Goal: Find specific page/section: Find specific page/section

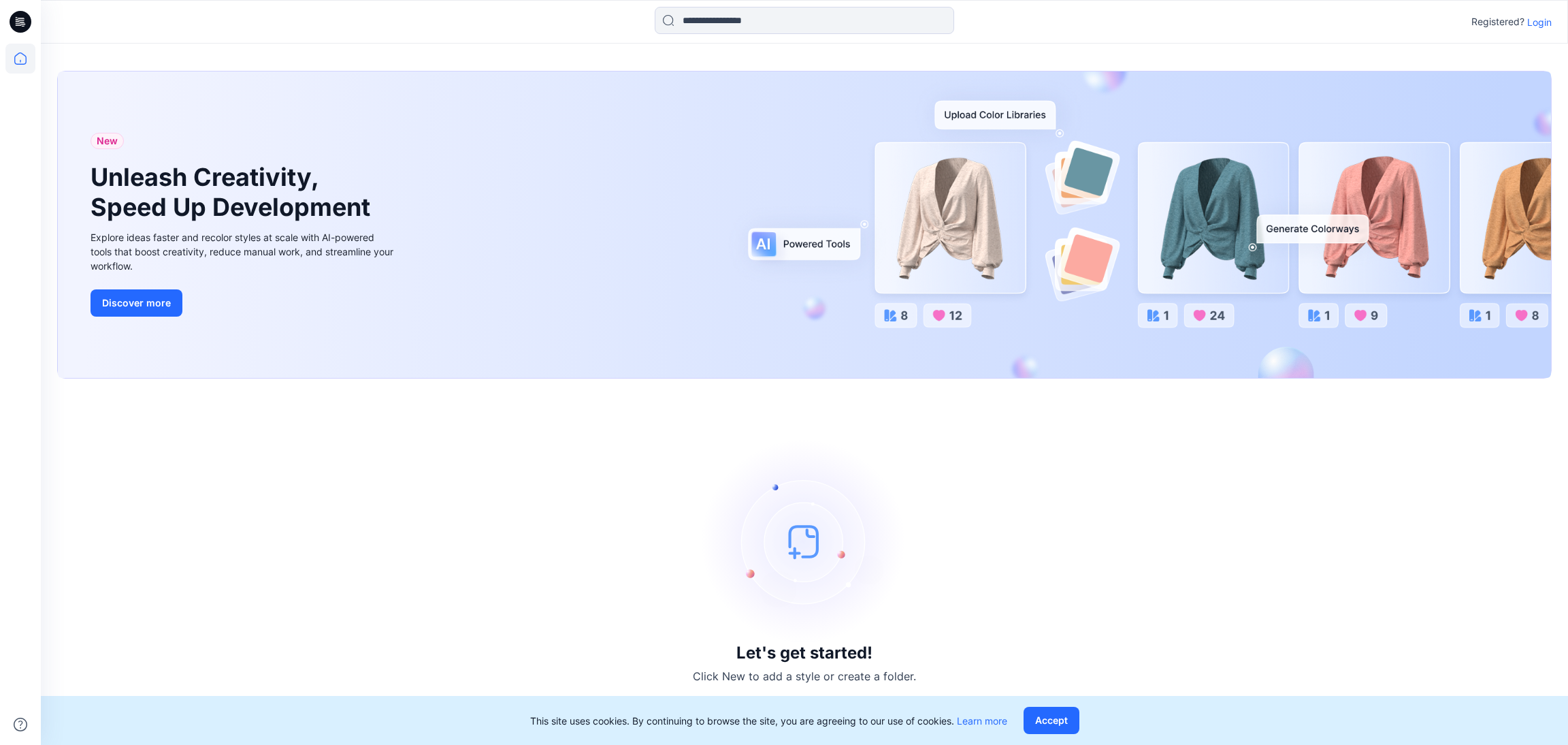
click at [1539, 26] on p "Login" at bounding box center [1539, 22] width 25 height 14
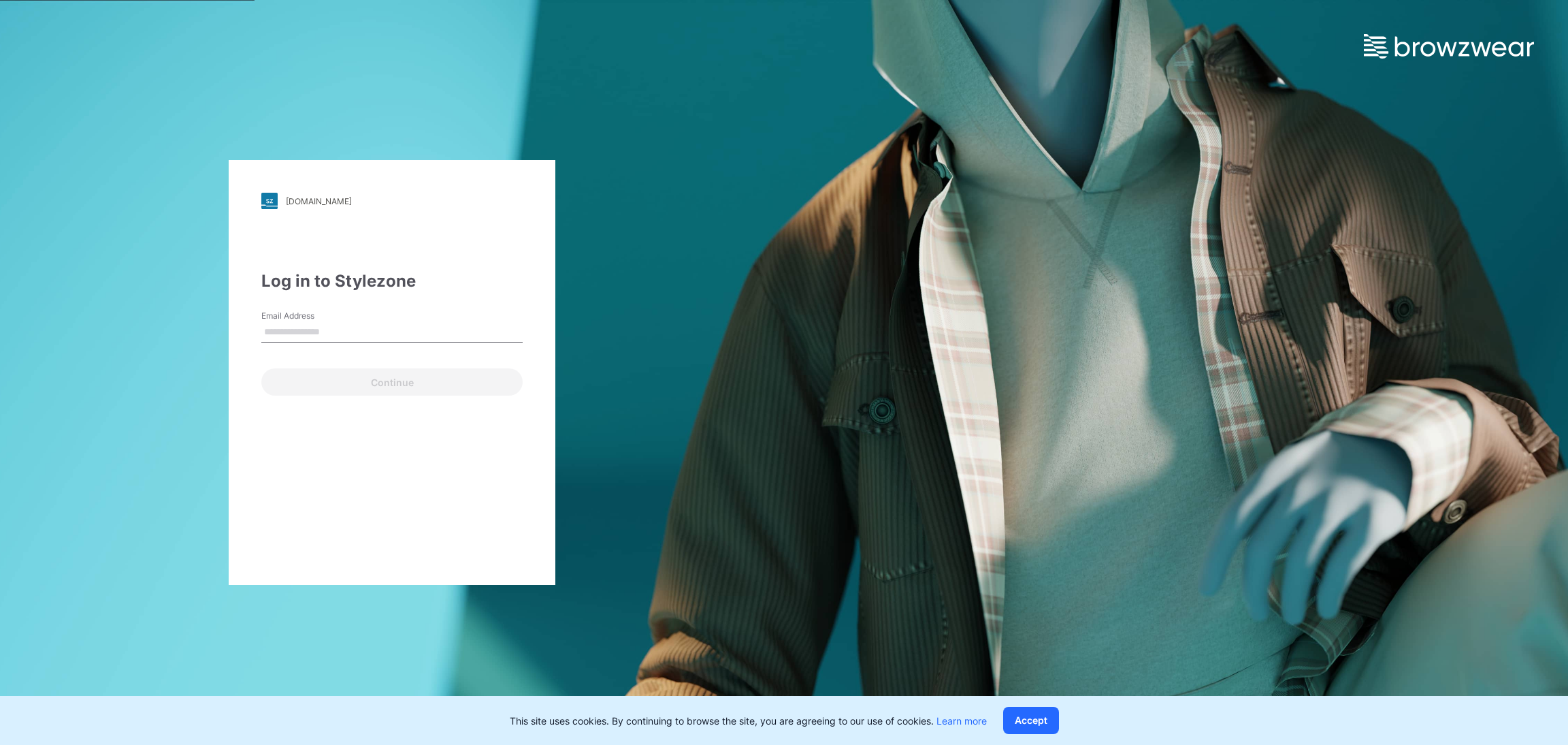
type input "**********"
click at [386, 381] on button "Continue" at bounding box center [393, 382] width 262 height 27
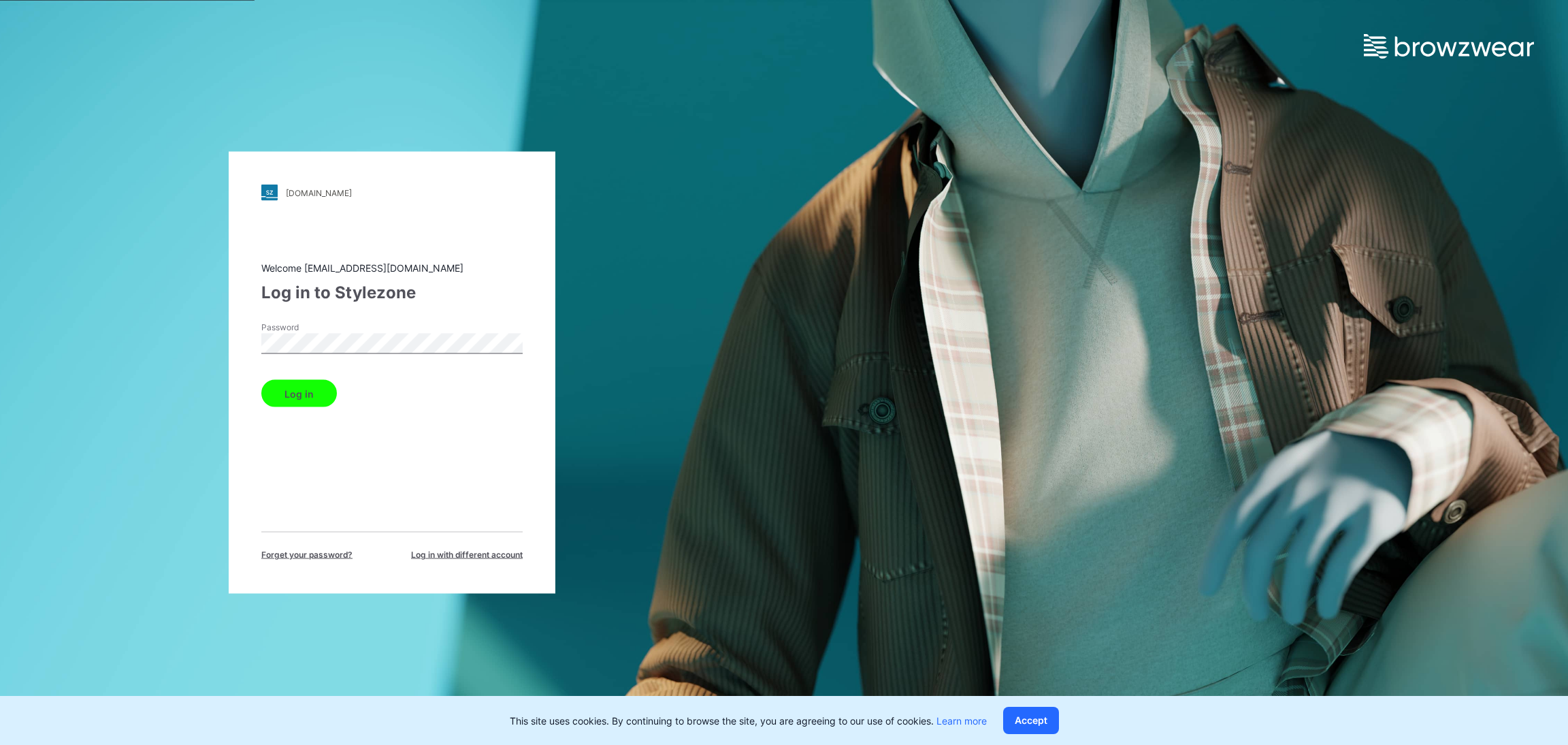
click at [296, 394] on button "Log in" at bounding box center [299, 394] width 75 height 27
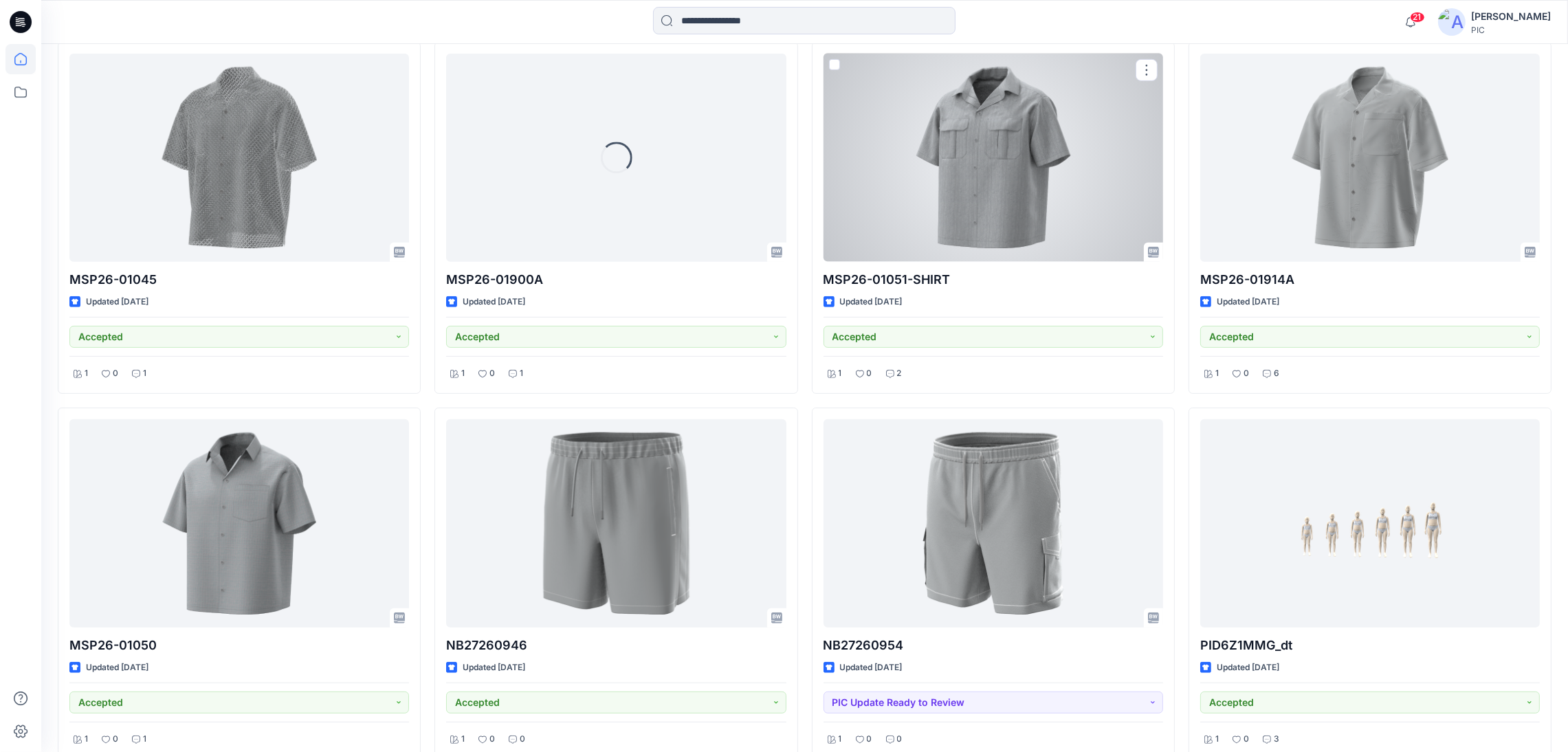
scroll to position [927, 0]
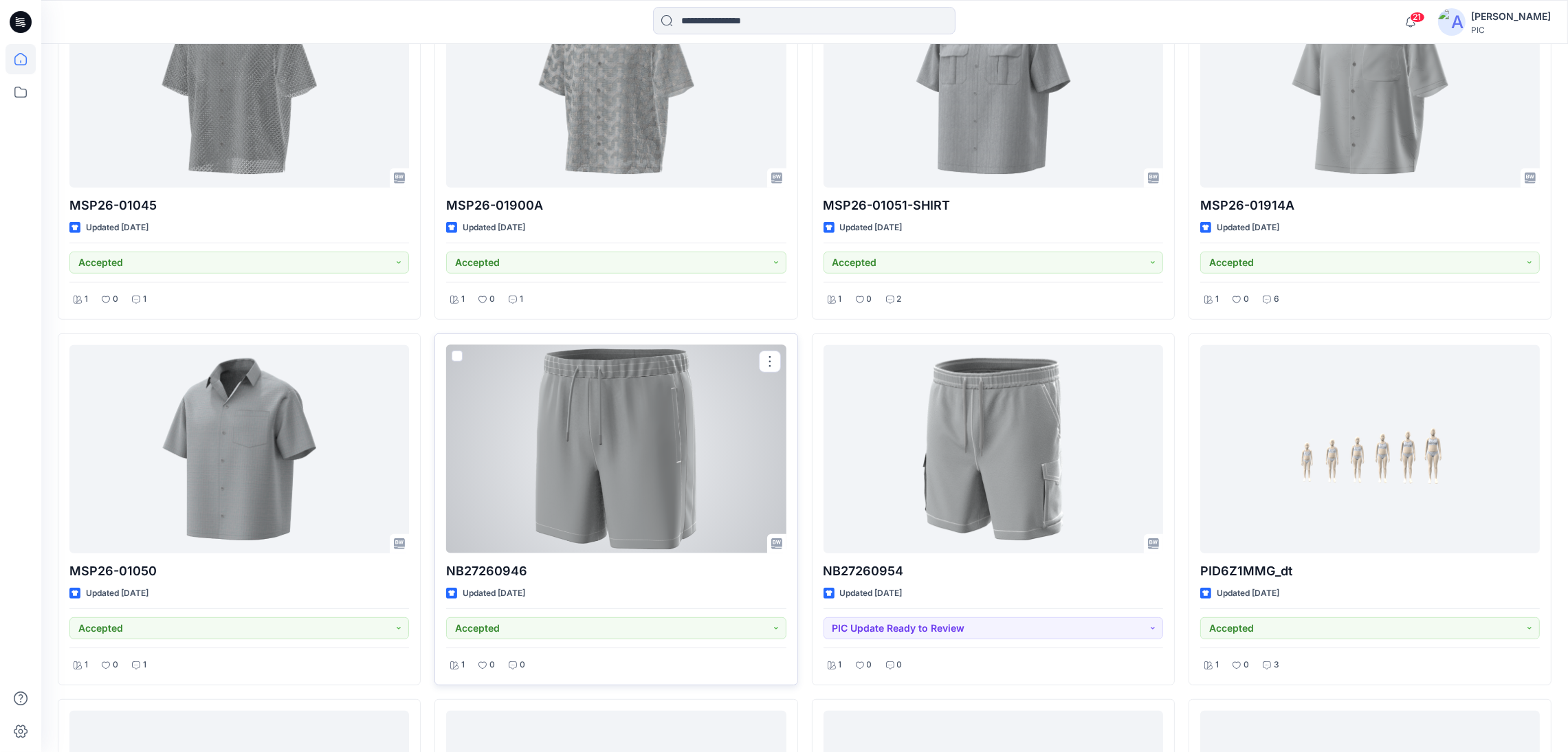
click at [609, 463] on div at bounding box center [616, 449] width 340 height 208
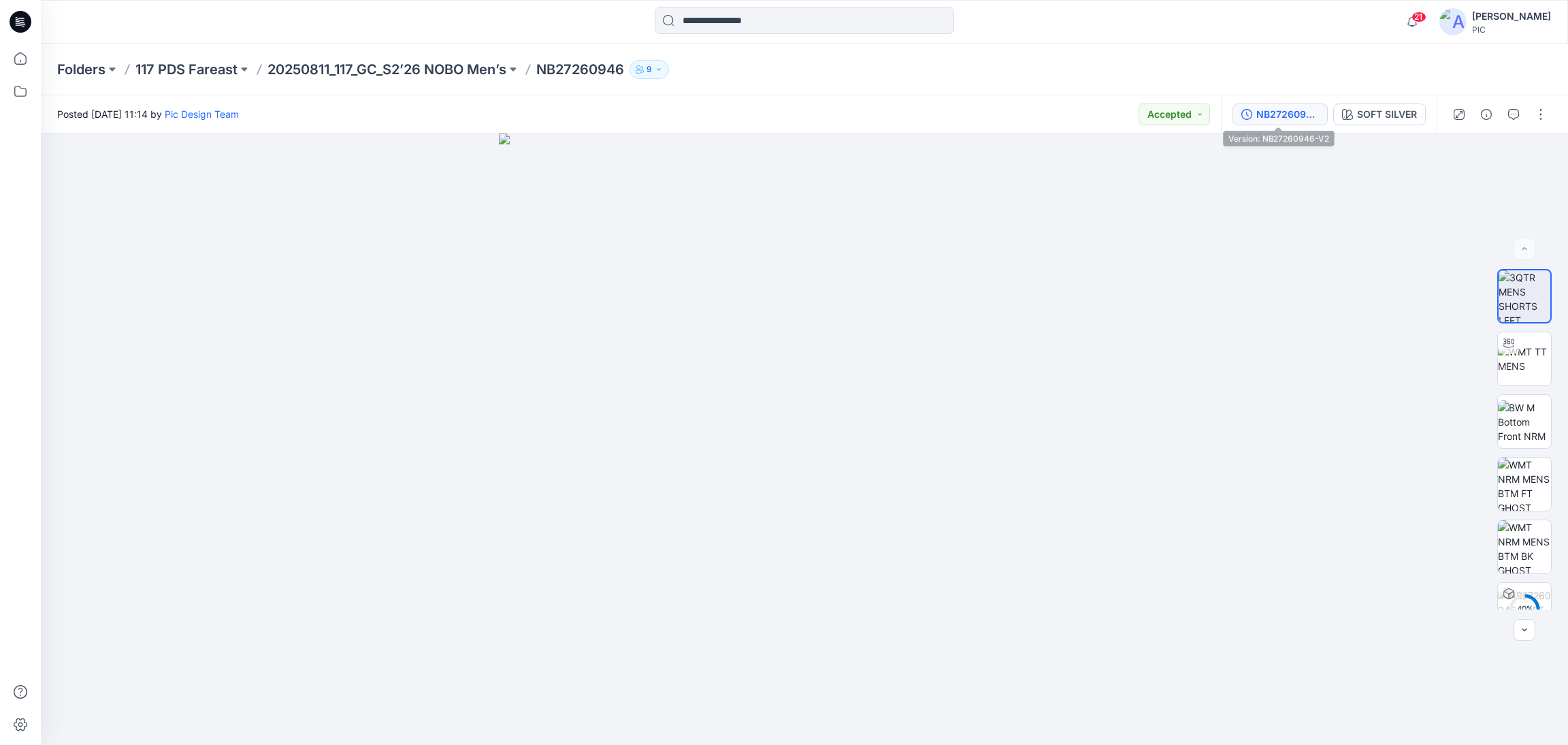
click at [1263, 118] on div "NB27260946-V2" at bounding box center [1287, 114] width 63 height 15
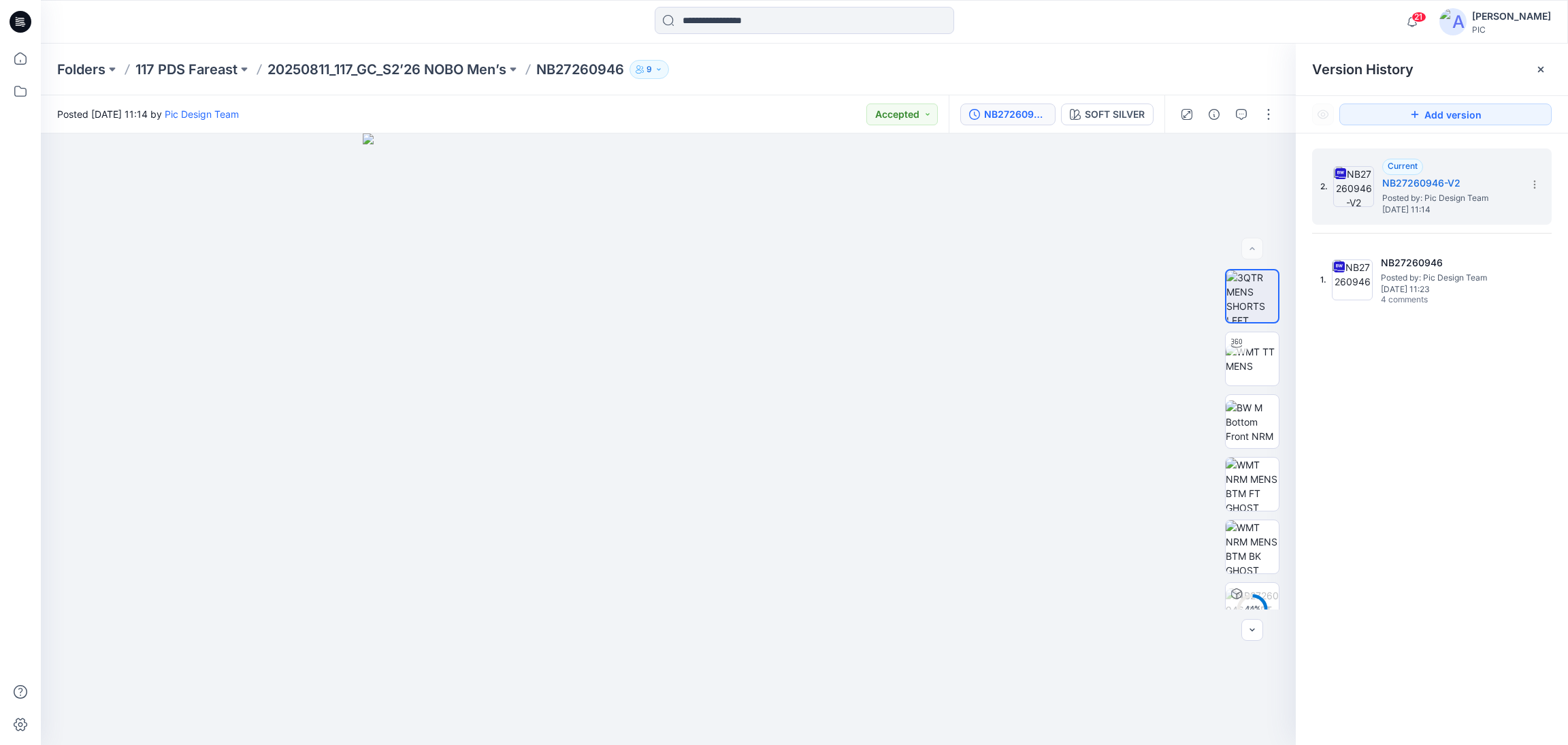
click at [1420, 449] on div "2. Current NB27260946-V2 Posted by: Pic Design Team [DATE] 11:14 1. NB27260946 …" at bounding box center [1432, 449] width 272 height 632
click at [1461, 415] on div "2. Current NB27260946-V2 Posted by: Pic Design Team [DATE] 11:14 1. NB27260946 …" at bounding box center [1432, 449] width 272 height 632
click at [328, 70] on p "20250811_117_GC_S2’26 NOBO Men’s" at bounding box center [386, 70] width 239 height 19
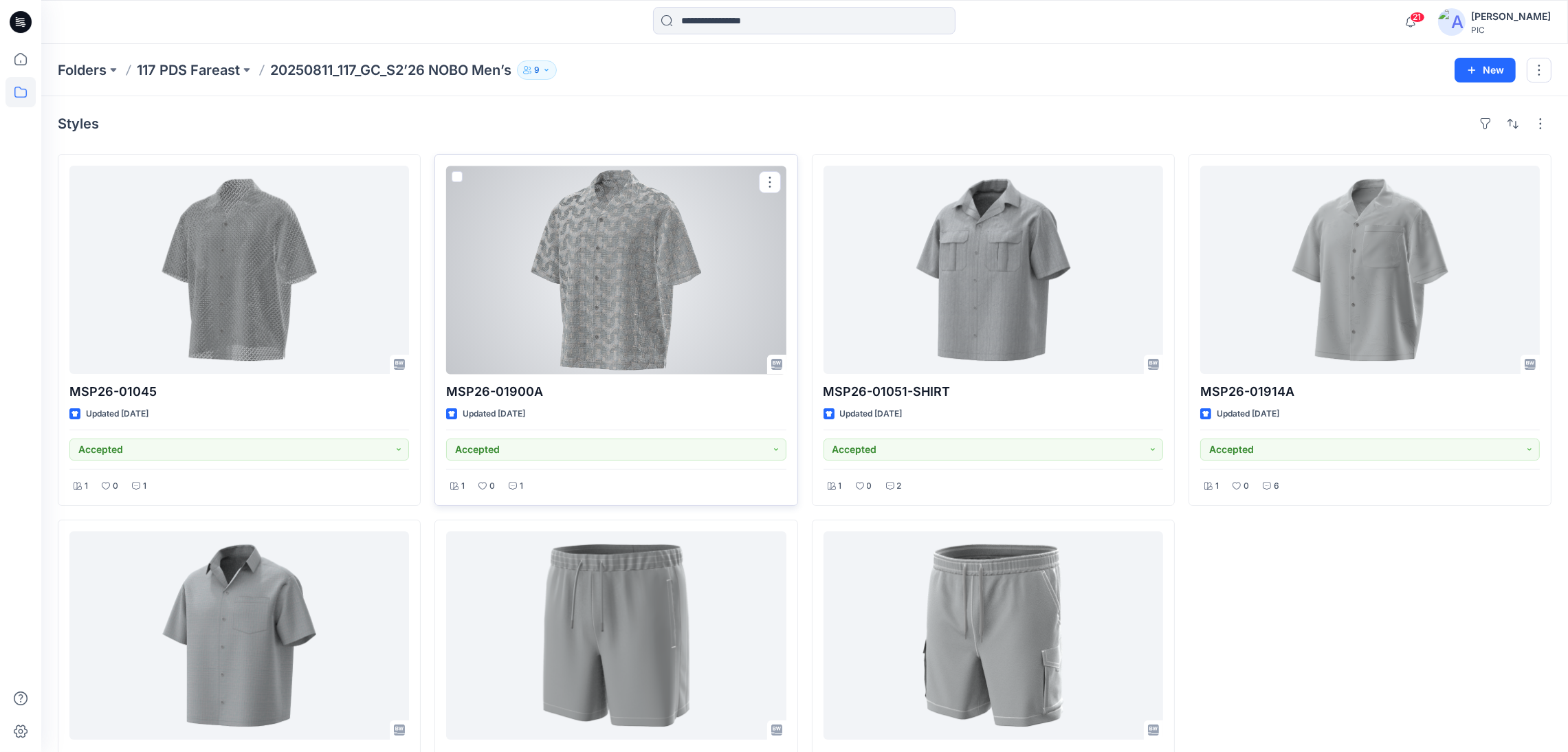
click at [625, 281] on div at bounding box center [616, 270] width 340 height 208
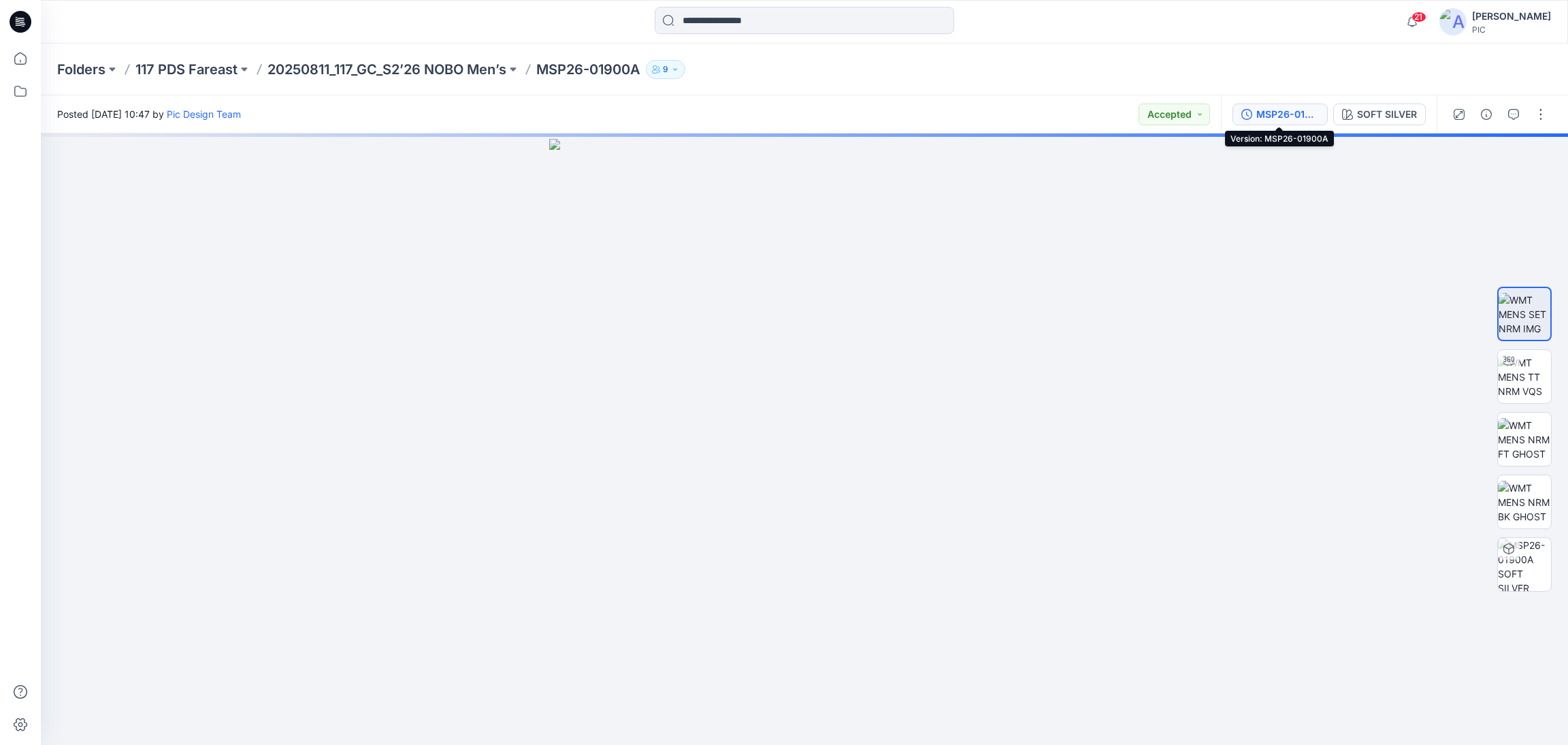
click at [1299, 107] on div "MSP26-01900A" at bounding box center [1287, 114] width 63 height 15
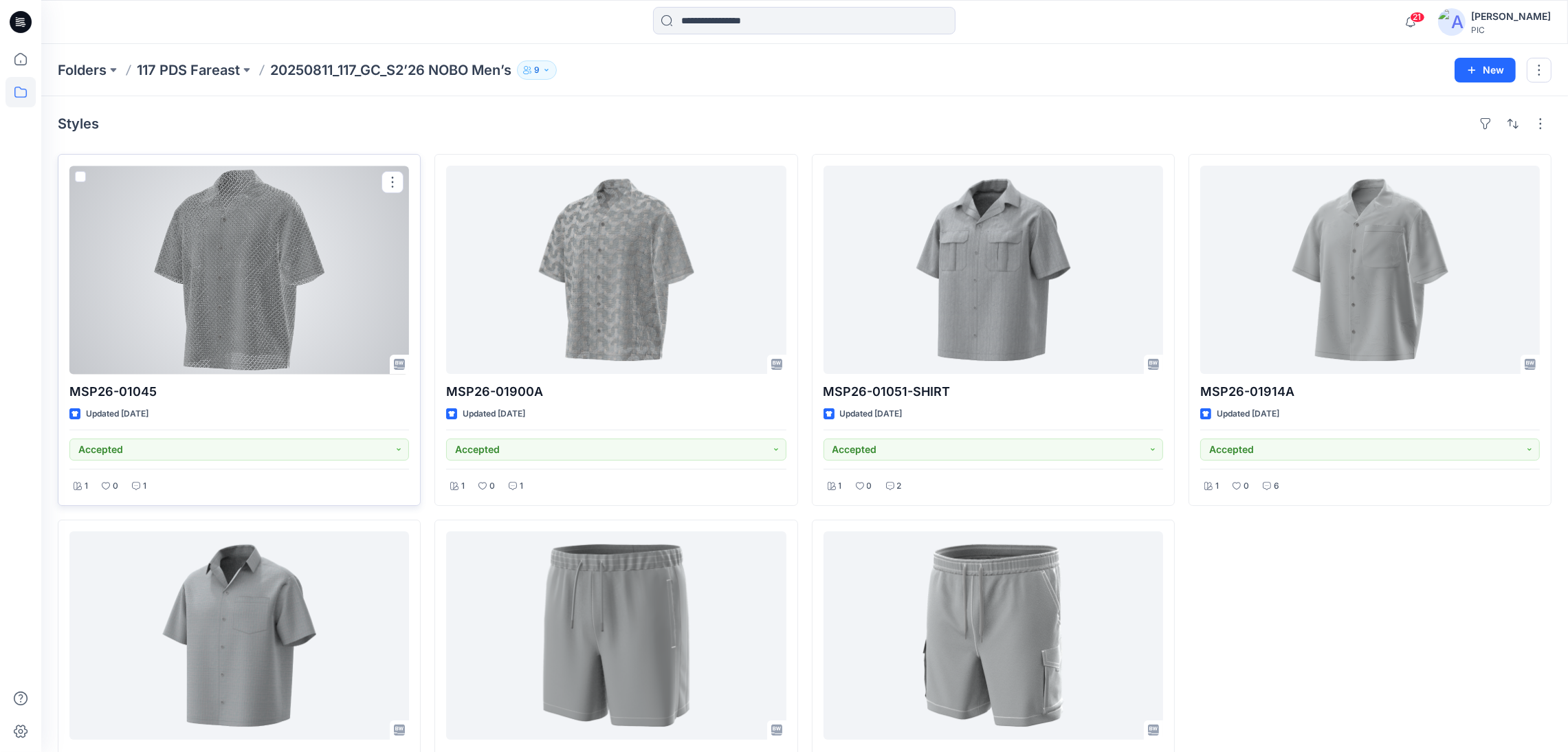
click at [177, 274] on div at bounding box center [239, 270] width 340 height 208
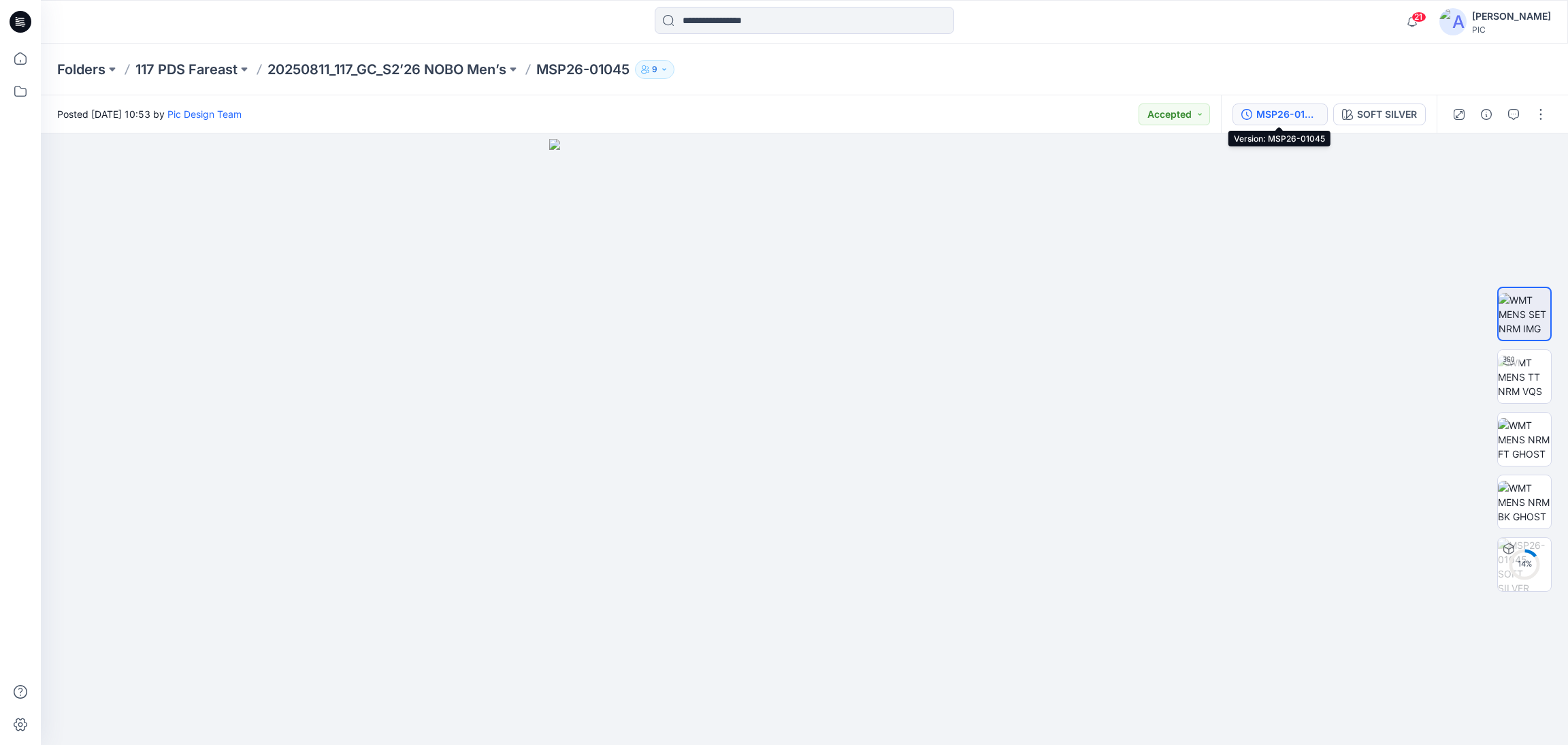
click at [1298, 111] on div "MSP26-01045" at bounding box center [1287, 114] width 63 height 15
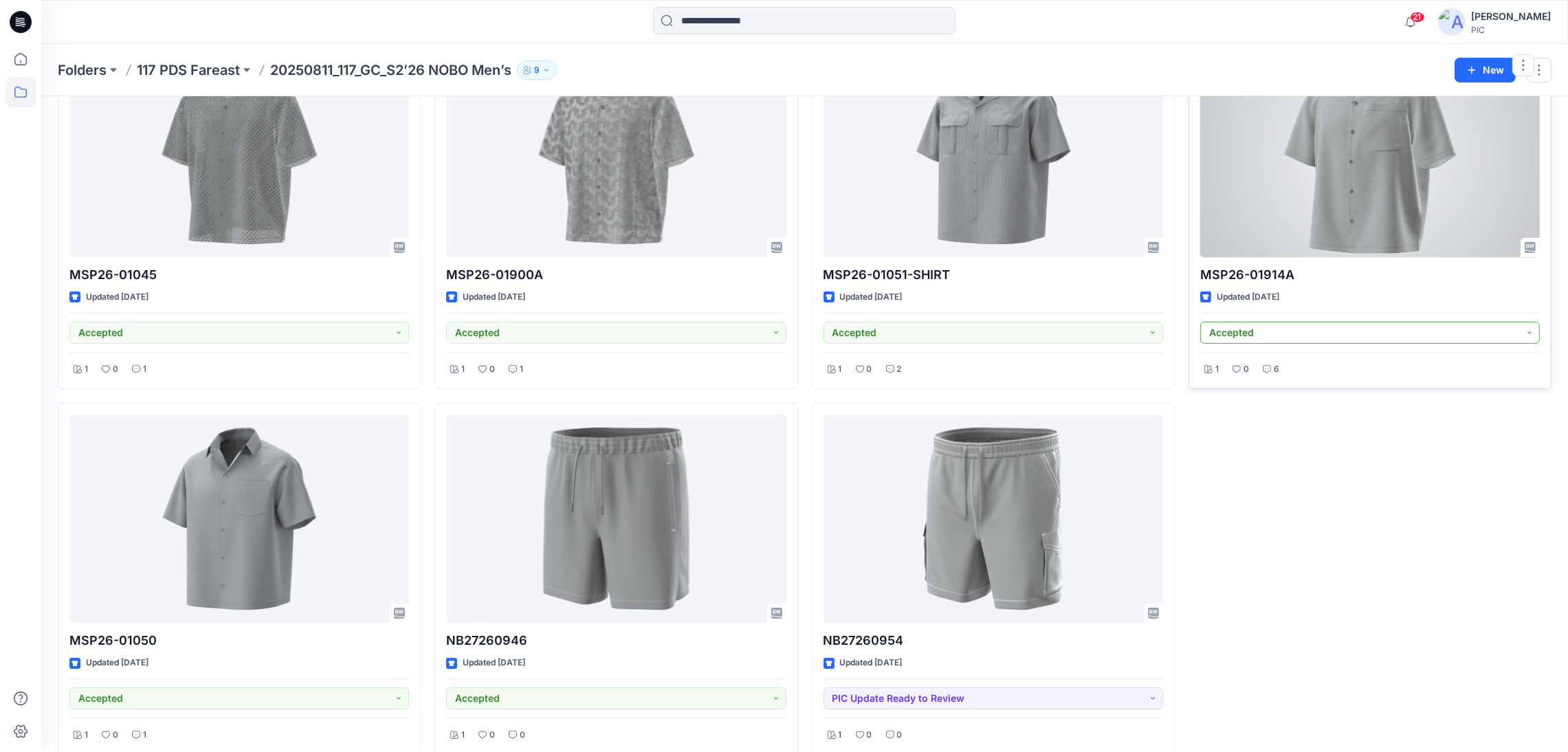
scroll to position [137, 0]
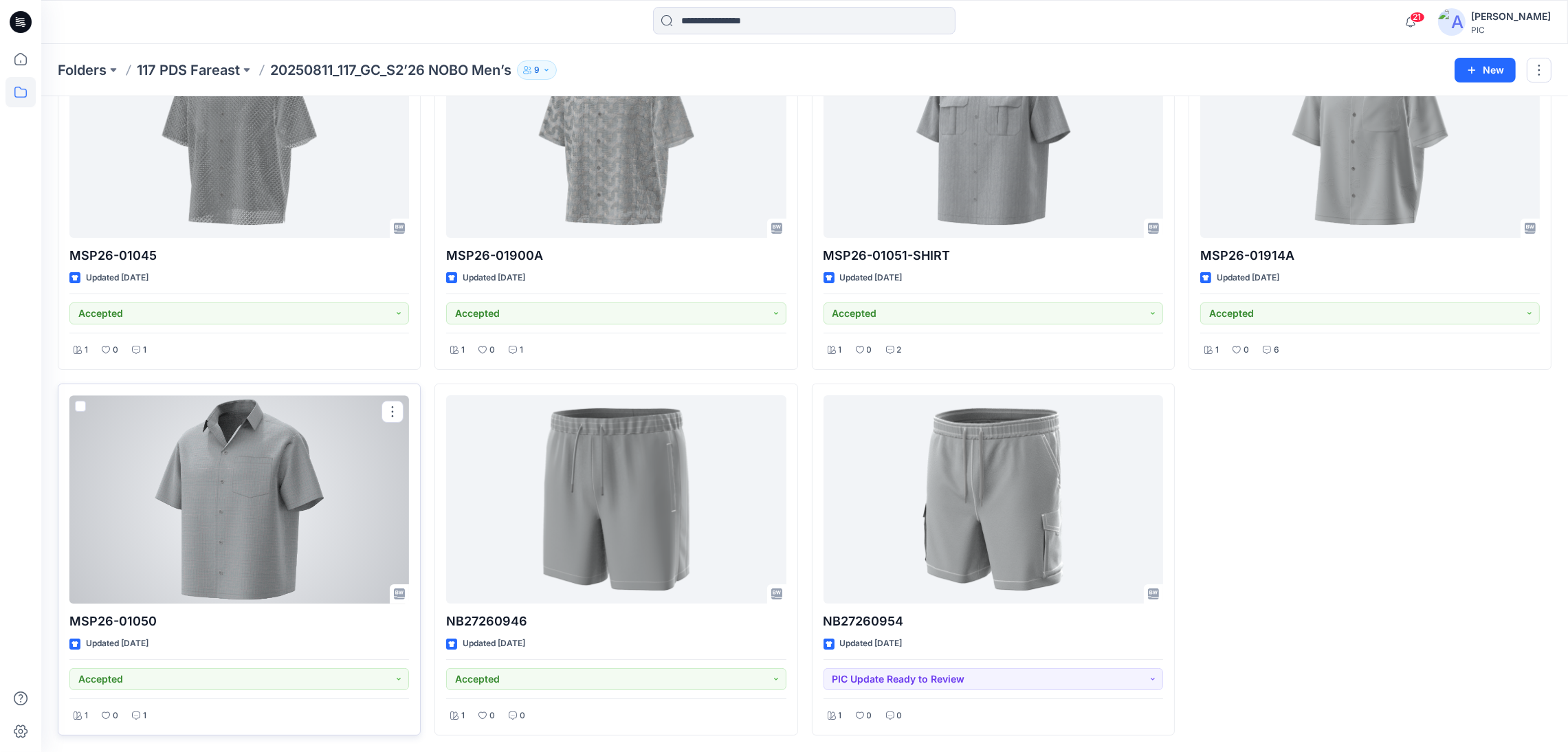
click at [223, 462] on div at bounding box center [239, 499] width 340 height 208
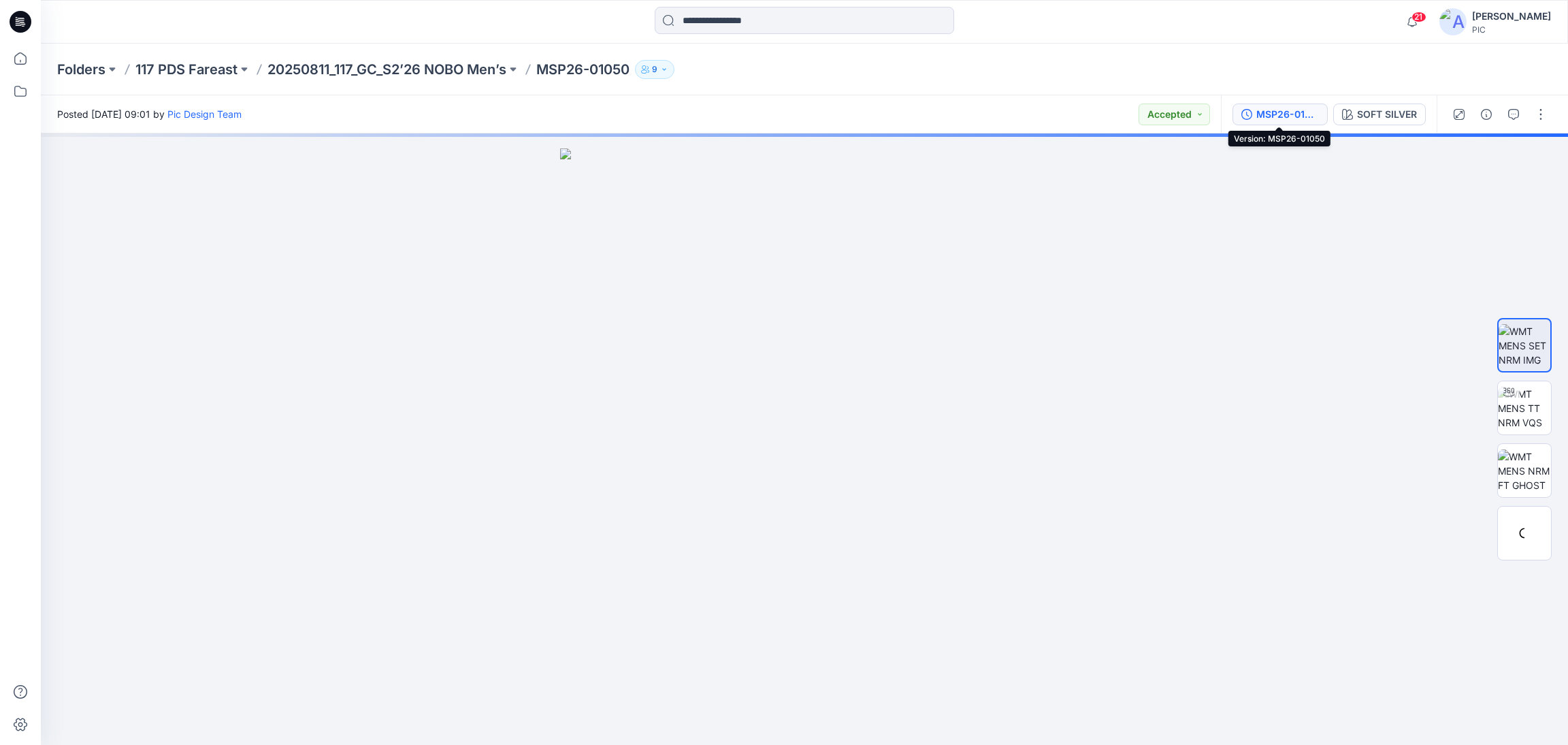
click at [1267, 107] on div "MSP26-01050" at bounding box center [1287, 114] width 63 height 15
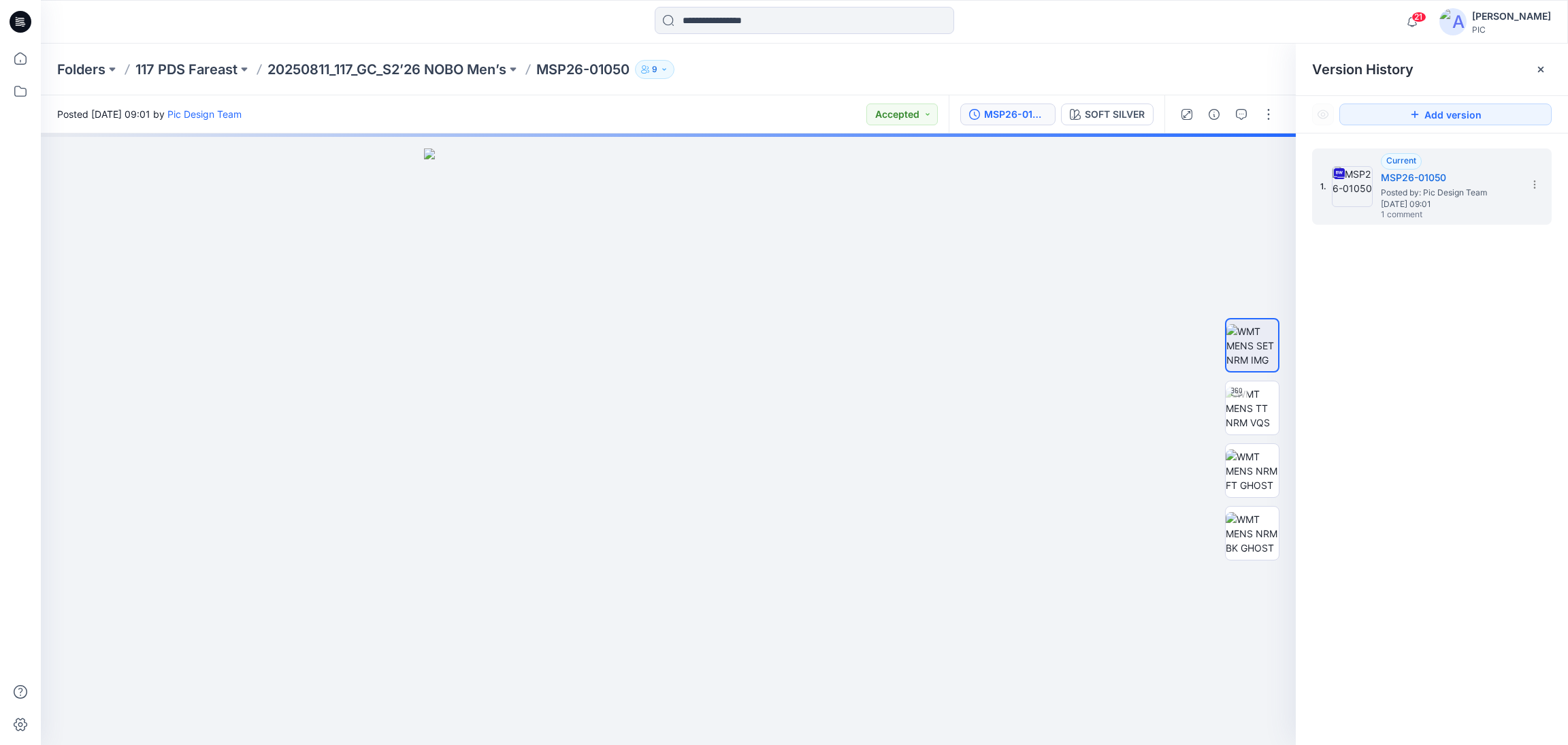
click at [1489, 333] on div "1. Current MSP26-01050 Posted by: Pic Design Team [DATE] 09:01 1 comment" at bounding box center [1432, 449] width 272 height 632
